Goal: Information Seeking & Learning: Learn about a topic

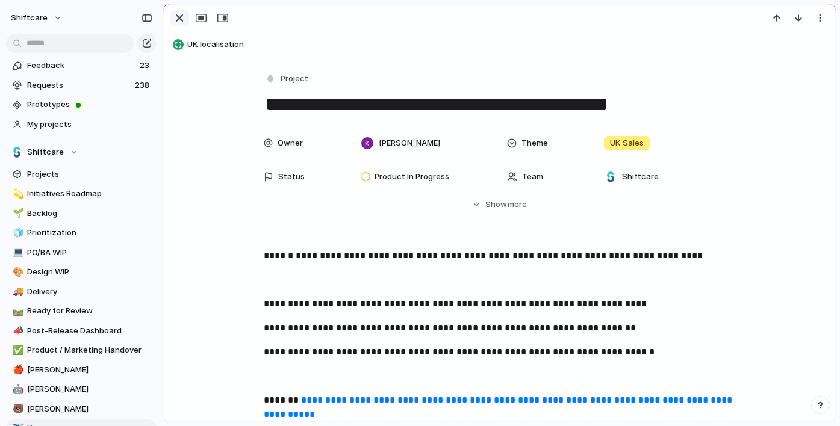
click at [183, 21] on div "button" at bounding box center [179, 18] width 14 height 14
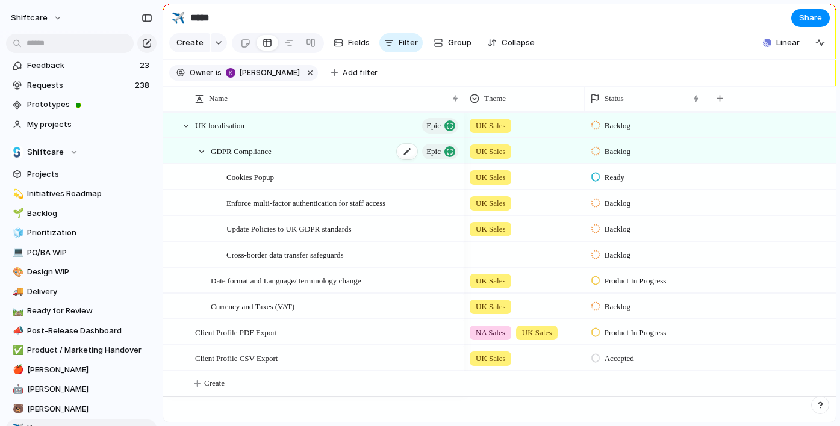
click at [271, 153] on span "GDPR Compliance" at bounding box center [241, 151] width 61 height 14
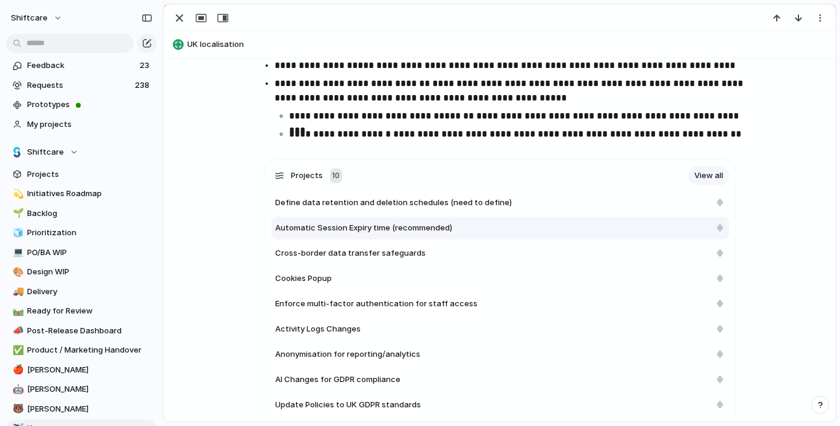
scroll to position [1313, 0]
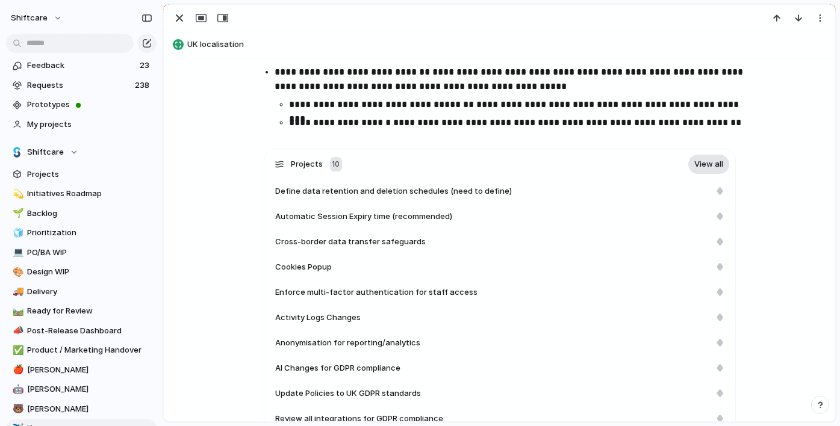
click at [704, 165] on link "View all" at bounding box center [708, 164] width 41 height 19
click at [790, 156] on div "Projects 10 View all Define data retention and deletion schedules (need to defi…" at bounding box center [499, 360] width 642 height 424
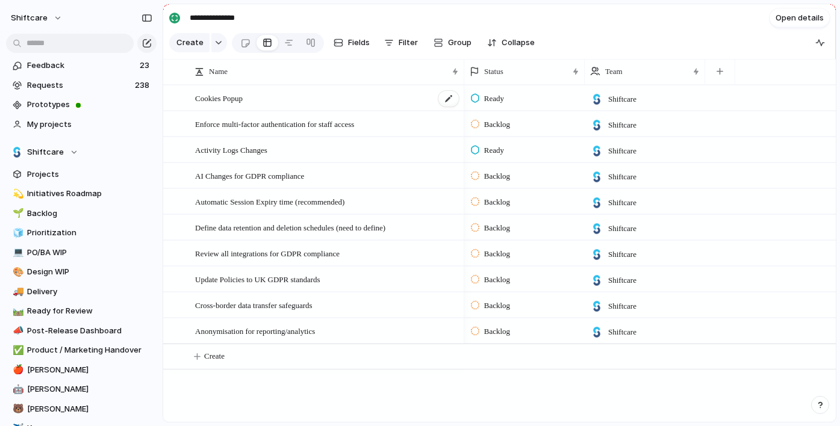
click at [344, 99] on div "Cookies Popup" at bounding box center [327, 98] width 265 height 25
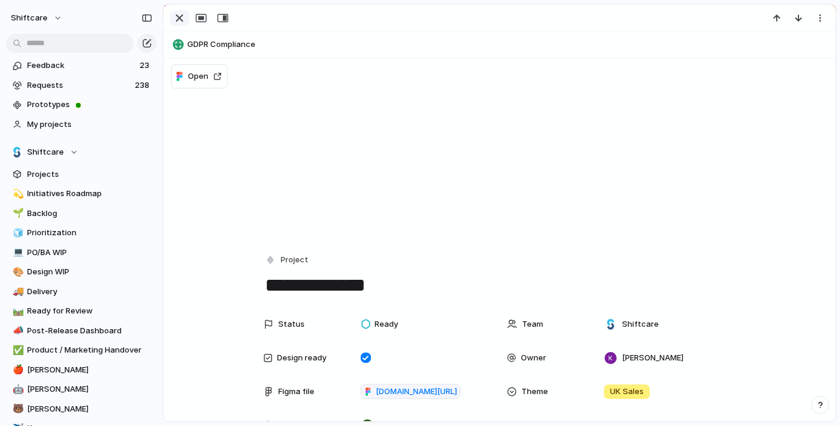
click at [177, 19] on div "button" at bounding box center [179, 18] width 14 height 14
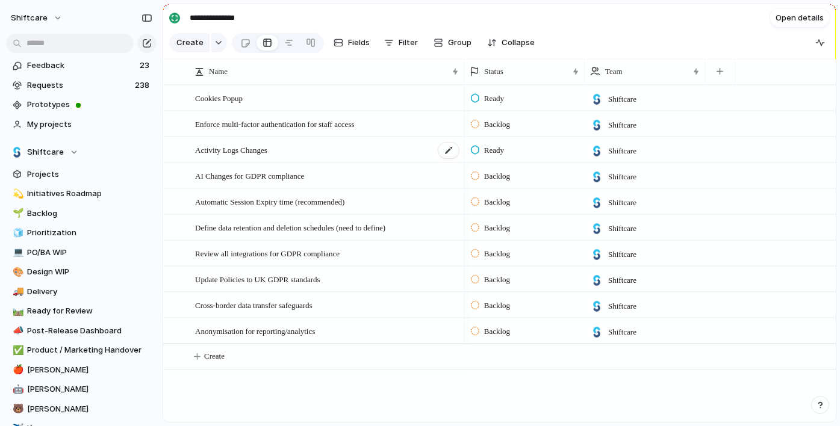
click at [306, 155] on div "Activity Logs Changes" at bounding box center [327, 150] width 265 height 25
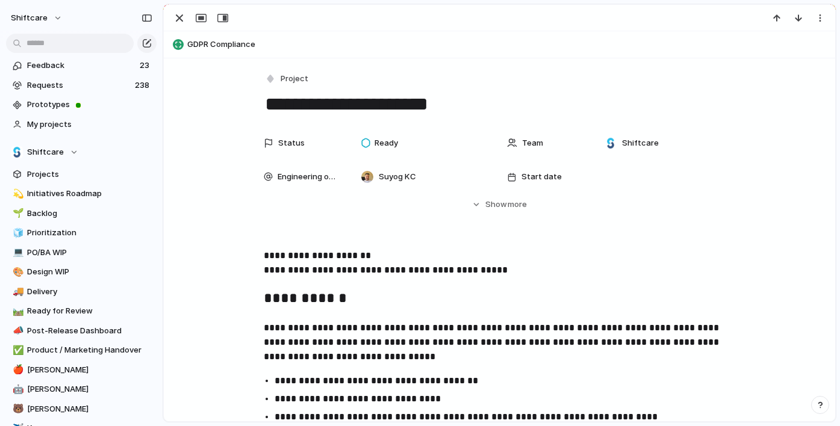
click at [781, 135] on div "Status Ready Team Shiftcare Engineering owner Suyog KC Start date Target date L…" at bounding box center [499, 170] width 642 height 79
click at [177, 19] on div "button" at bounding box center [179, 18] width 14 height 14
